Goal: Navigation & Orientation: Find specific page/section

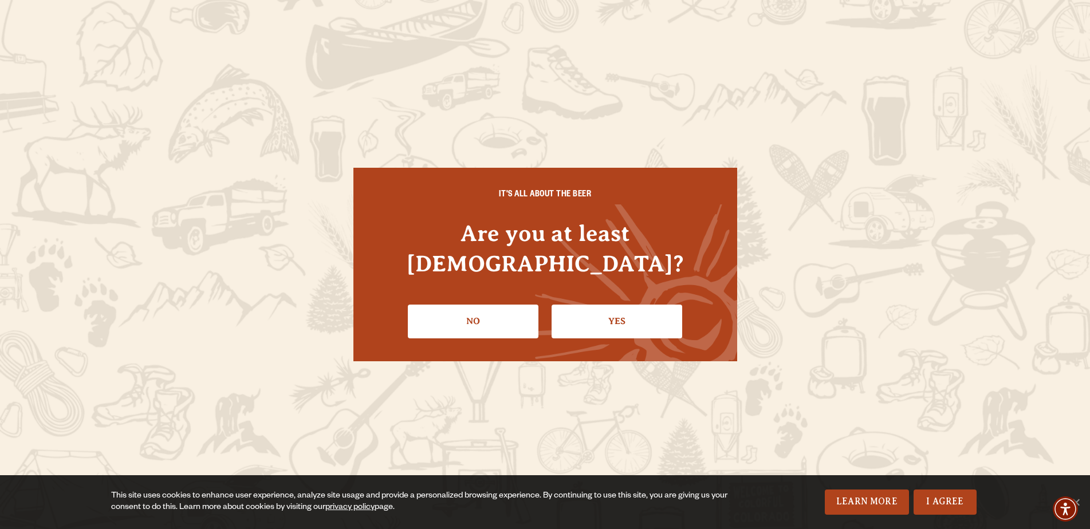
click at [620, 307] on link "Yes" at bounding box center [616, 321] width 131 height 33
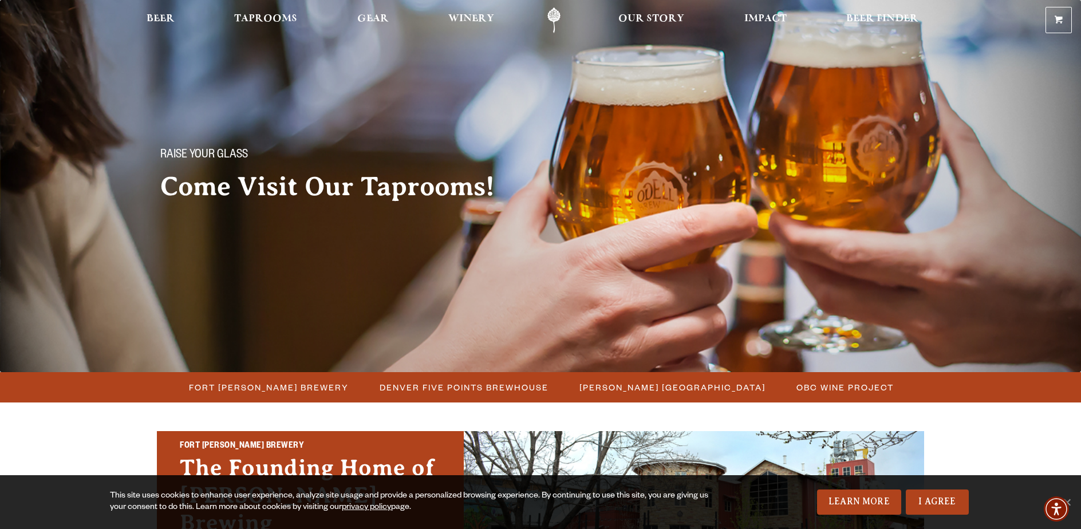
click at [836, 500] on link "Learn More" at bounding box center [859, 502] width 84 height 25
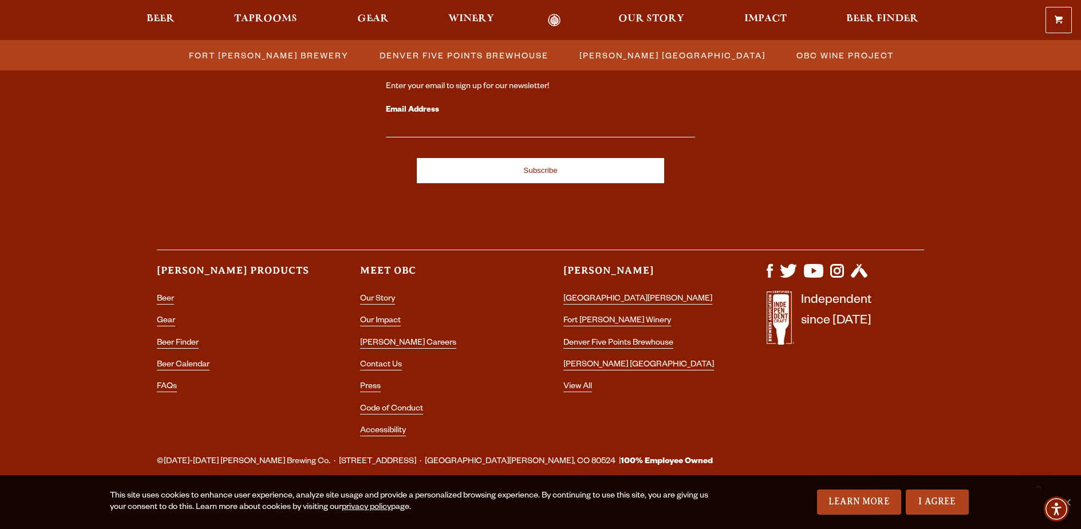
scroll to position [1248, 0]
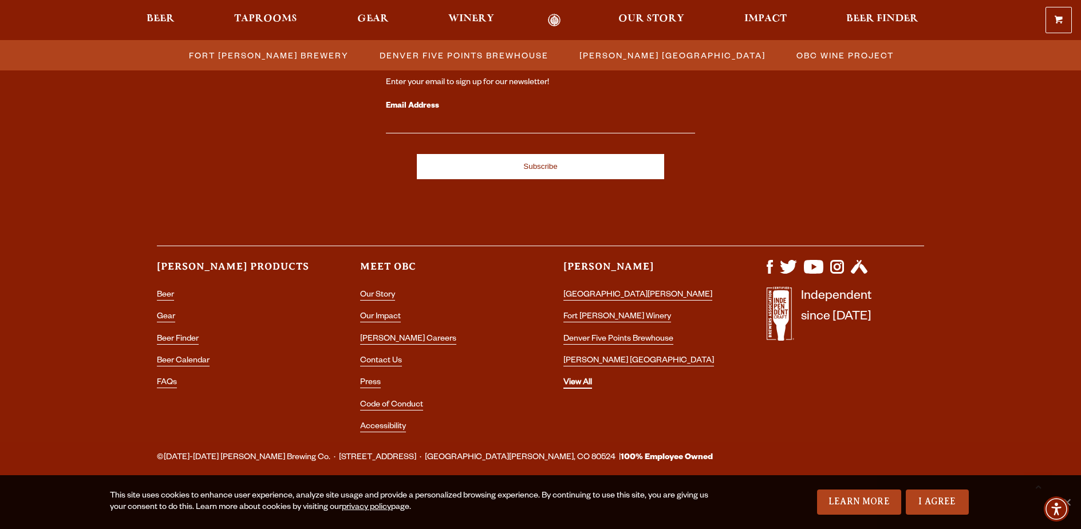
click at [569, 382] on link "View All" at bounding box center [577, 383] width 29 height 10
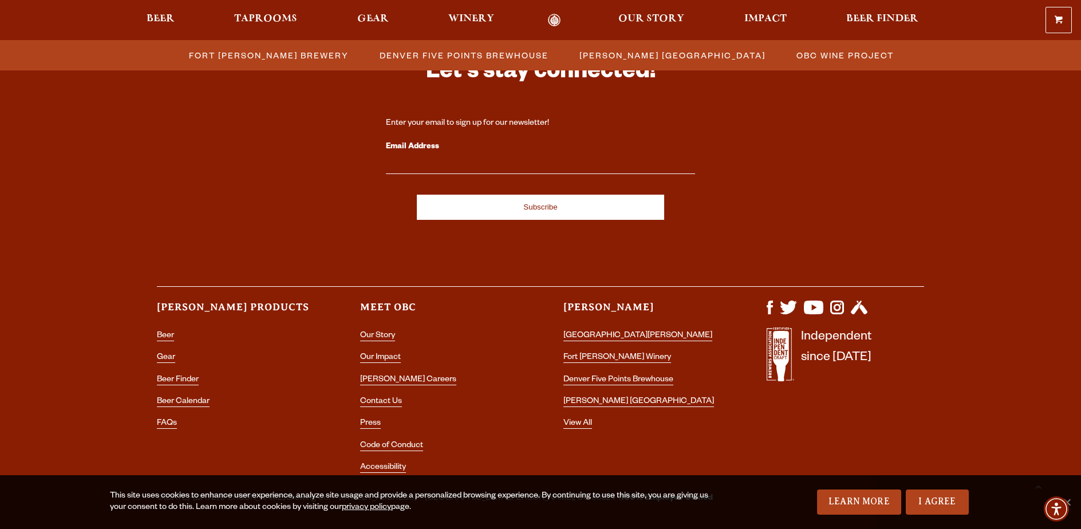
scroll to position [1248, 0]
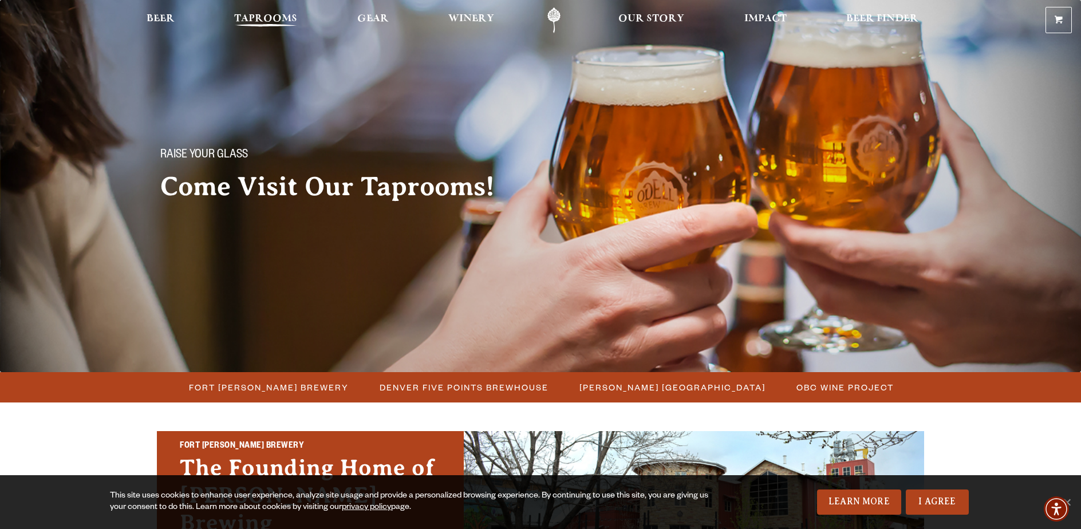
click at [275, 17] on span "Taprooms" at bounding box center [265, 18] width 63 height 9
click at [870, 18] on span "Beer Finder" at bounding box center [882, 18] width 72 height 9
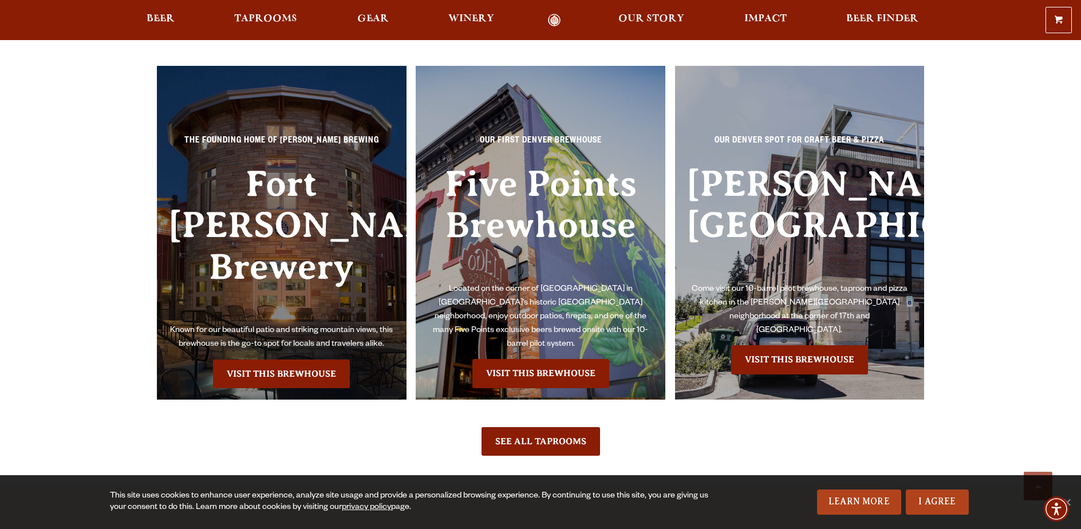
scroll to position [949, 0]
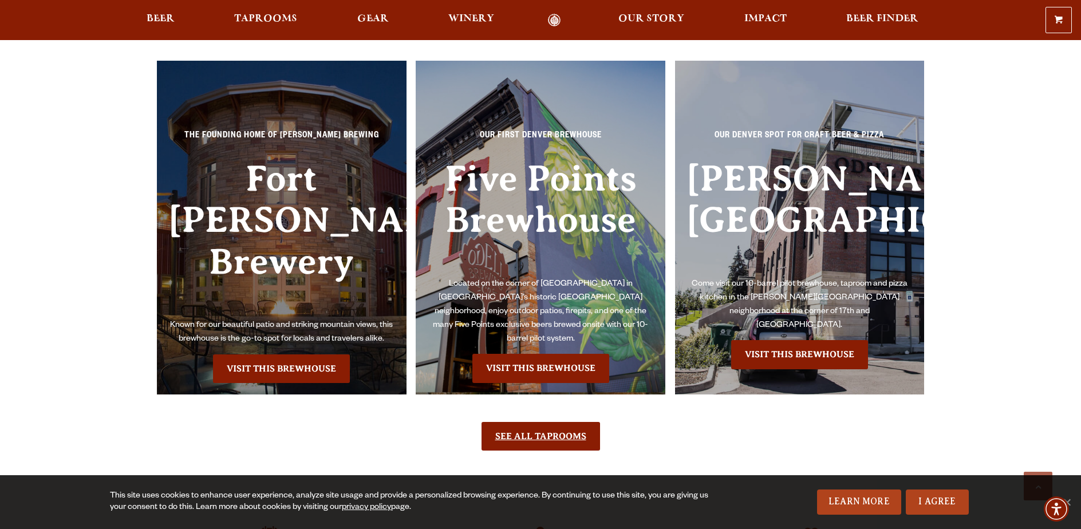
click at [525, 422] on link "See All Taprooms" at bounding box center [540, 436] width 119 height 29
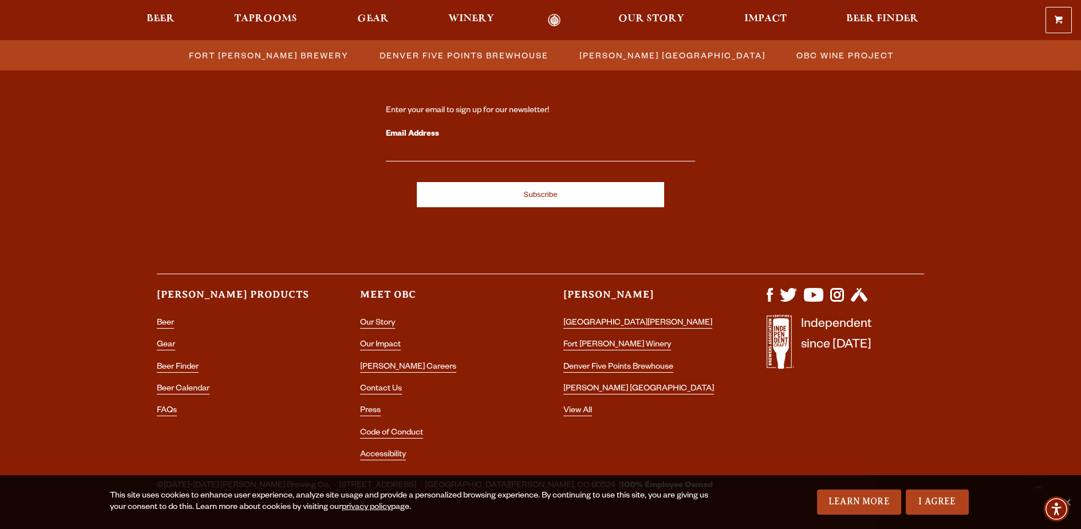
scroll to position [1248, 0]
